Goal: Navigation & Orientation: Find specific page/section

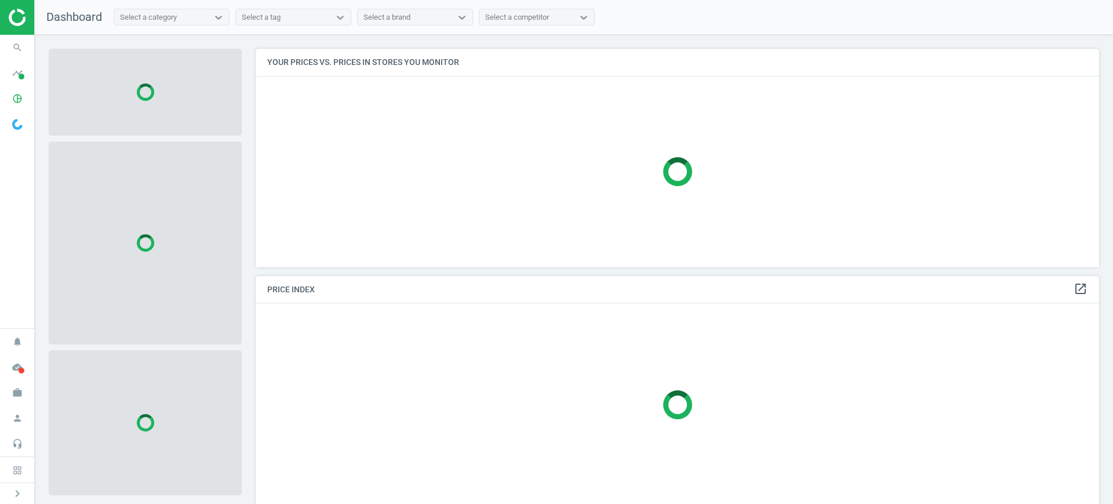
scroll to position [240, 855]
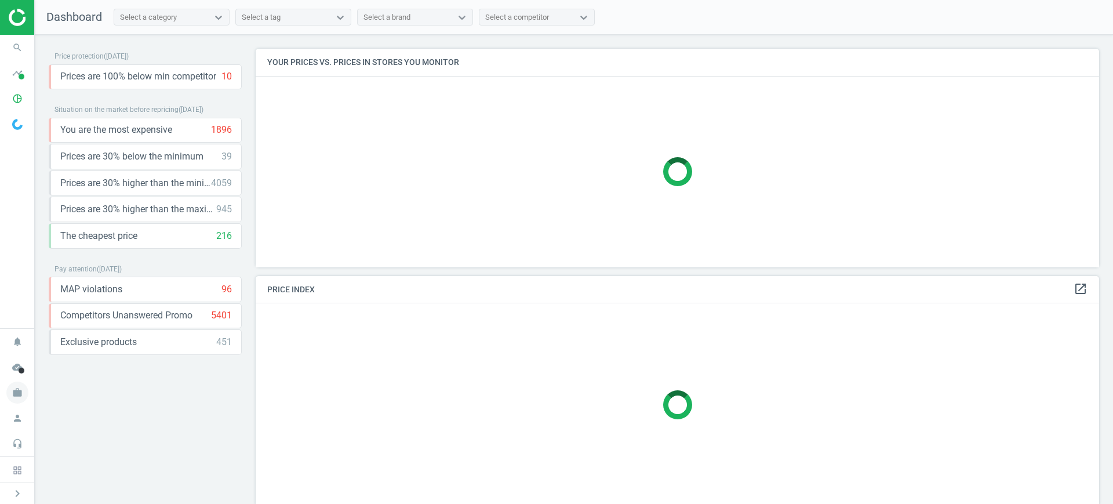
click at [4, 395] on span "work" at bounding box center [17, 392] width 35 height 25
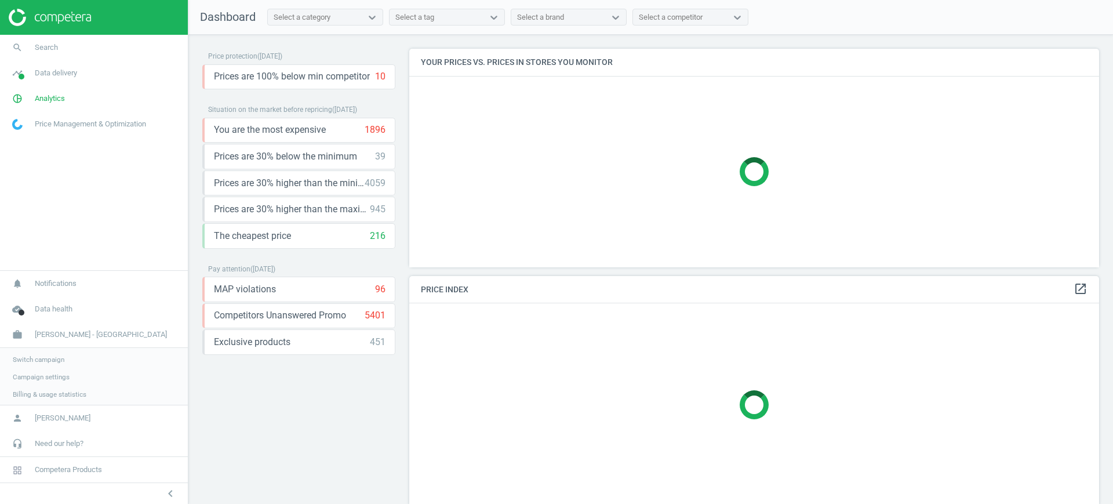
scroll to position [240, 701]
click at [41, 361] on span "Switch campaign" at bounding box center [39, 357] width 52 height 9
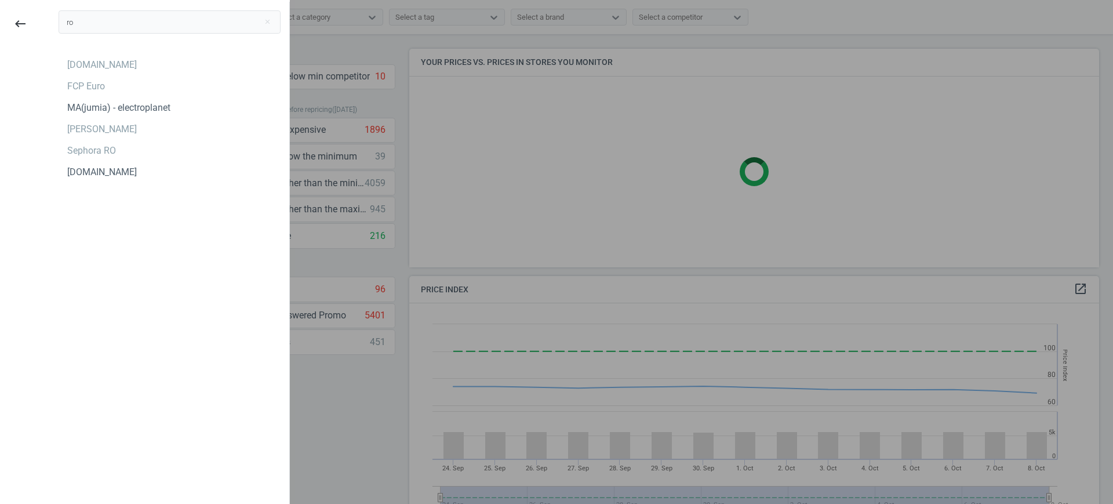
scroll to position [289, 701]
type input "ro"
click at [97, 130] on div "[PERSON_NAME]" at bounding box center [102, 129] width 70 height 13
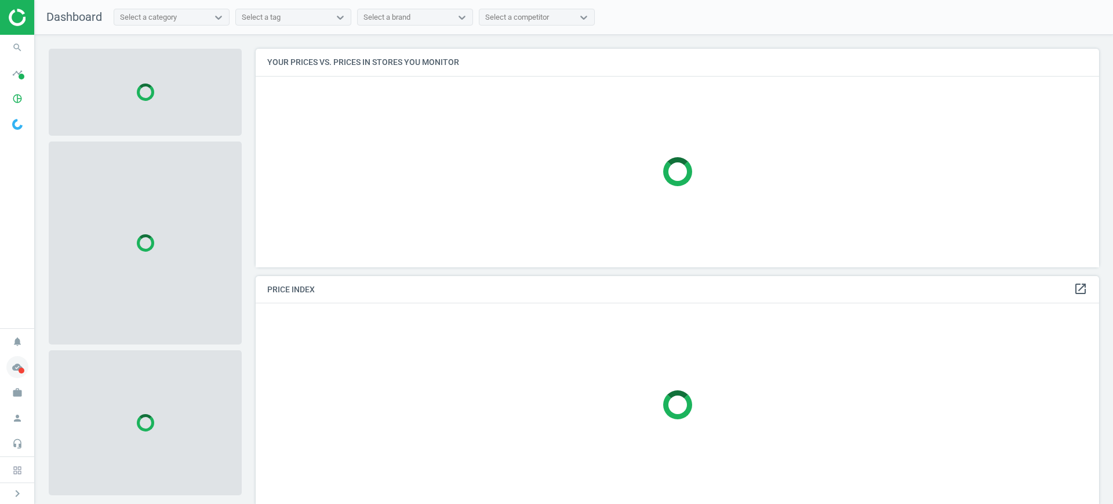
scroll to position [240, 855]
click at [17, 391] on icon "work" at bounding box center [17, 392] width 22 height 22
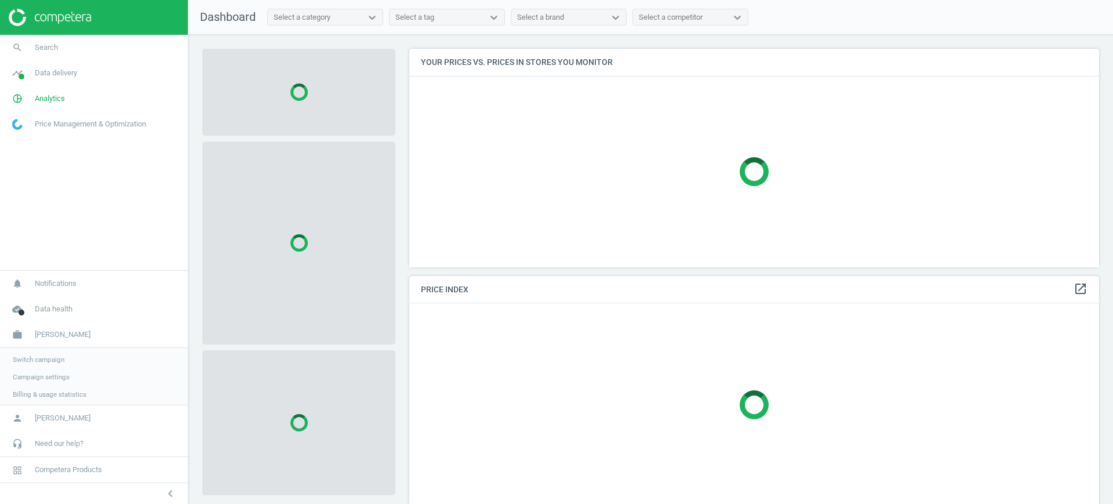
scroll to position [240, 701]
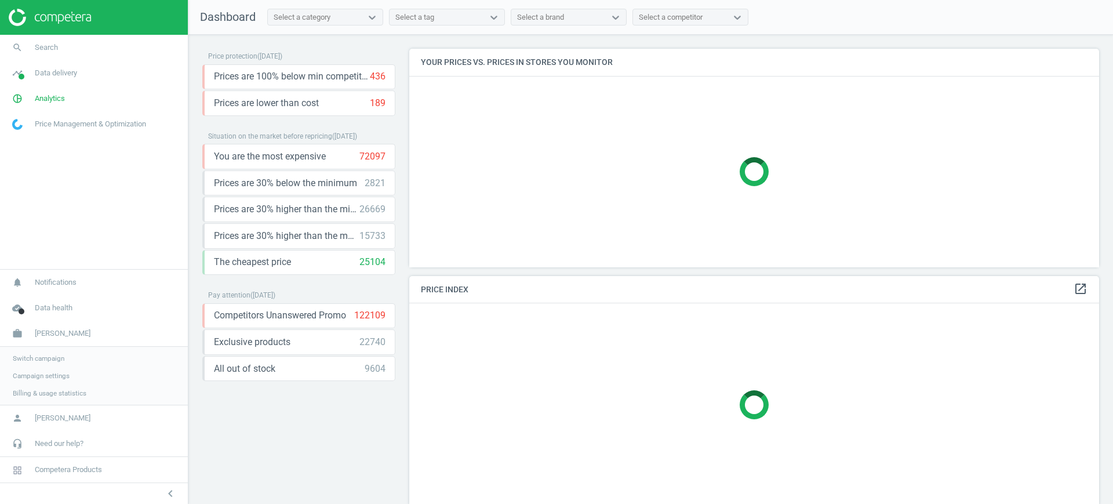
click at [29, 371] on span "Campaign settings" at bounding box center [41, 375] width 57 height 9
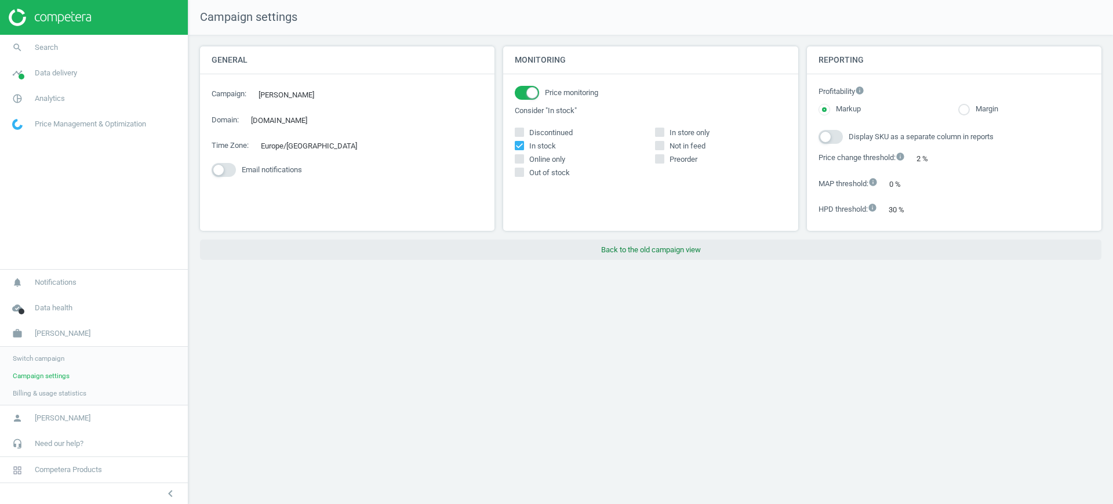
click at [652, 249] on button "Back to the old campaign view" at bounding box center [650, 249] width 901 height 21
